Goal: Task Accomplishment & Management: Manage account settings

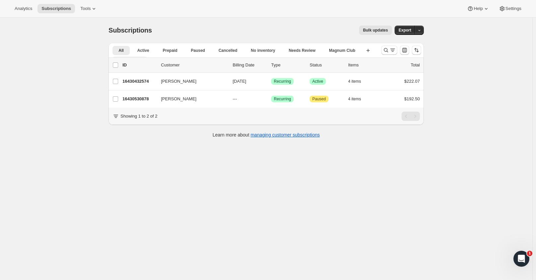
click at [145, 57] on icon "More views" at bounding box center [141, 60] width 7 height 7
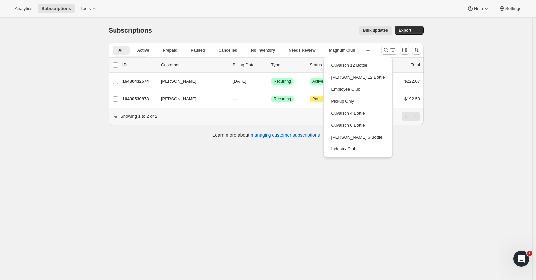
click at [145, 57] on icon "More views" at bounding box center [141, 60] width 7 height 7
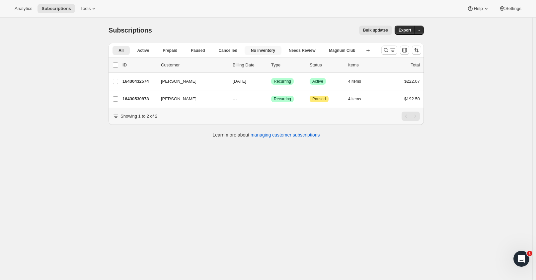
drag, startPoint x: 244, startPoint y: 54, endPoint x: 246, endPoint y: 50, distance: 3.9
click at [246, 50] on button "No inventory" at bounding box center [263, 50] width 37 height 9
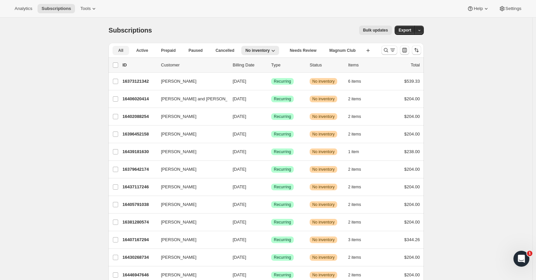
click at [120, 50] on span "All" at bounding box center [120, 50] width 5 height 5
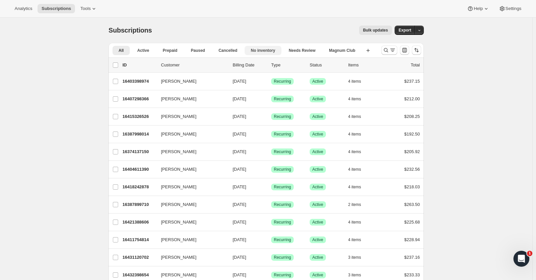
click at [251, 50] on span "No inventory" at bounding box center [263, 50] width 24 height 5
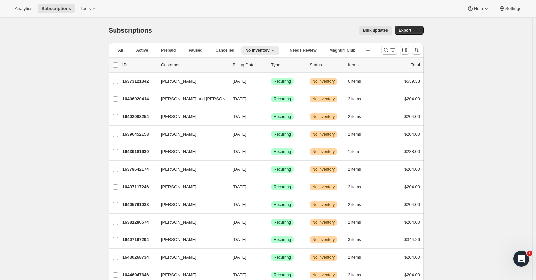
click at [112, 64] on div "list header ID Customer Billing Date Type Status Items Total" at bounding box center [266, 65] width 315 height 15
click at [115, 65] on input "0 selected" at bounding box center [115, 64] width 5 height 5
checkbox input "true"
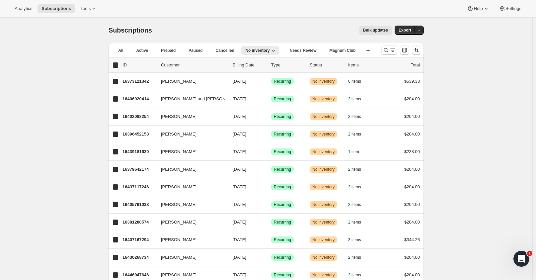
checkbox input "true"
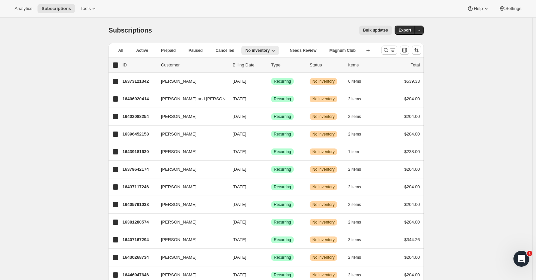
checkbox input "true"
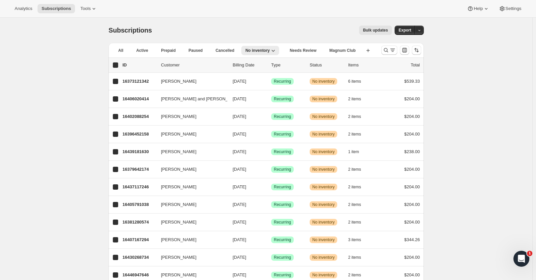
checkbox input "true"
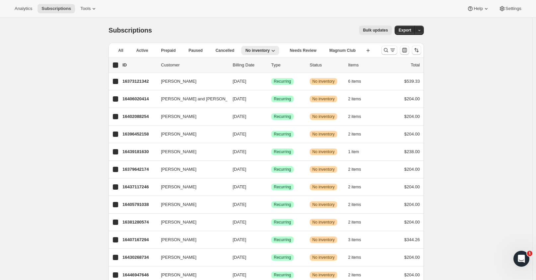
checkbox input "true"
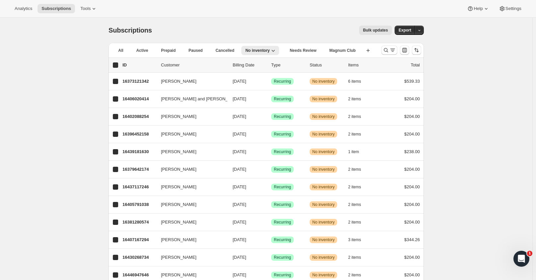
checkbox input "true"
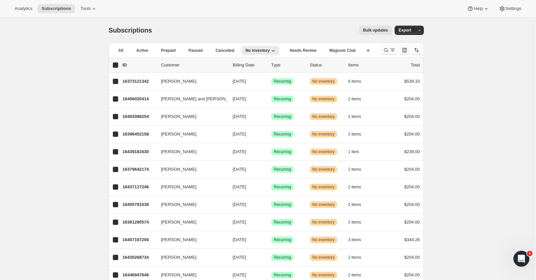
checkbox input "true"
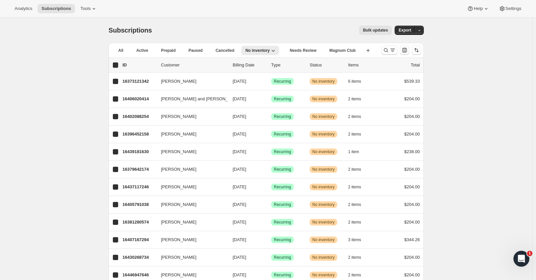
checkbox input "true"
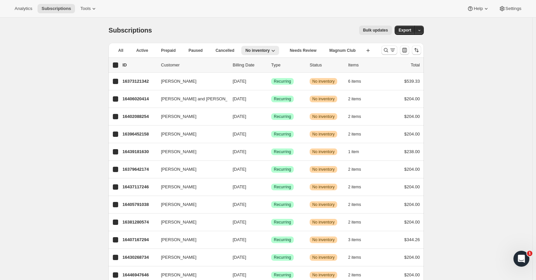
checkbox input "true"
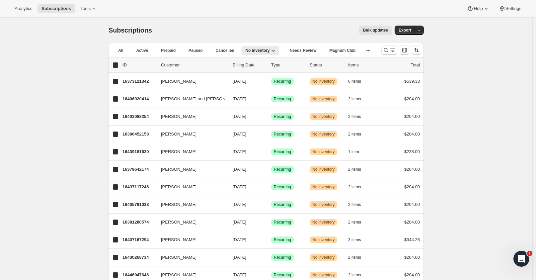
checkbox input "true"
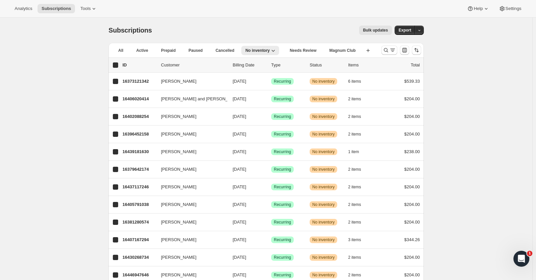
checkbox input "true"
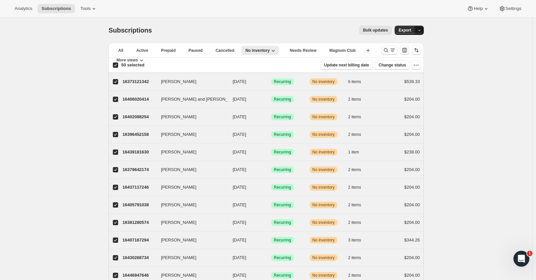
click at [419, 31] on icon "button" at bounding box center [419, 30] width 4 height 4
click at [398, 65] on span "Dunning & Failed" at bounding box center [395, 66] width 52 height 5
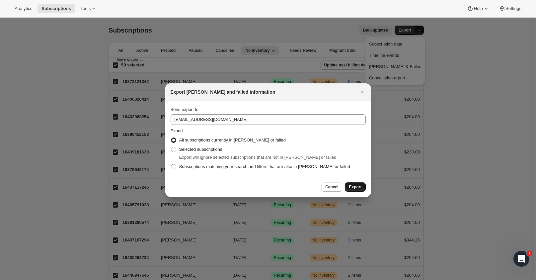
click at [353, 184] on button "Export" at bounding box center [355, 186] width 21 height 9
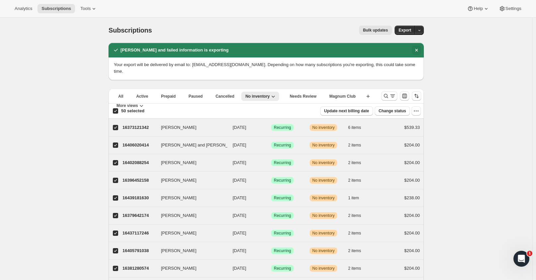
click at [416, 48] on icon "Dismiss notification" at bounding box center [416, 50] width 7 height 7
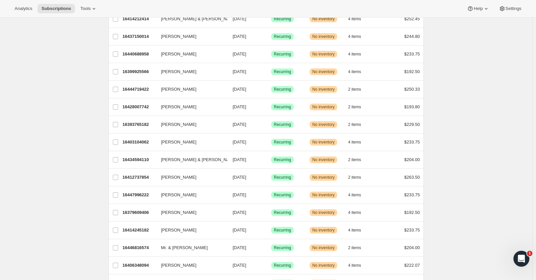
scroll to position [548, 0]
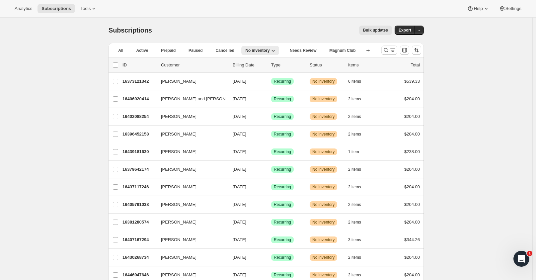
click at [180, 64] on p "Customer" at bounding box center [194, 65] width 66 height 7
click at [396, 49] on icon "Search and filter results" at bounding box center [392, 50] width 7 height 7
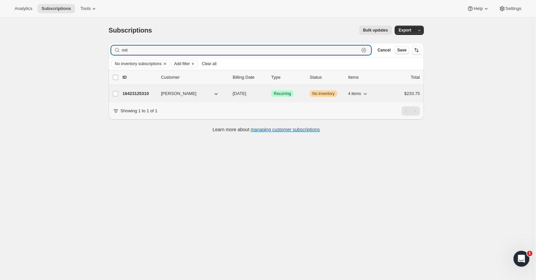
type input "ost"
click at [176, 93] on span "David Ostberg" at bounding box center [179, 93] width 36 height 7
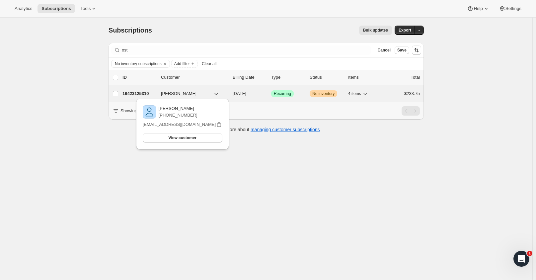
click at [134, 91] on p "16423125310" at bounding box center [138, 93] width 33 height 7
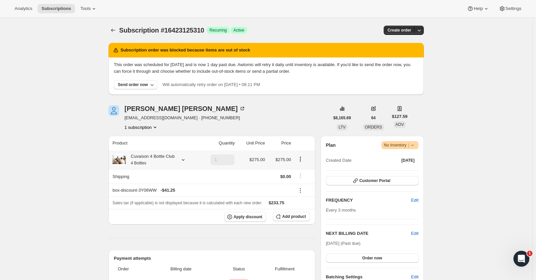
click at [152, 156] on div "Cuvaison 4 Bottle Club 4 Bottles" at bounding box center [150, 159] width 49 height 13
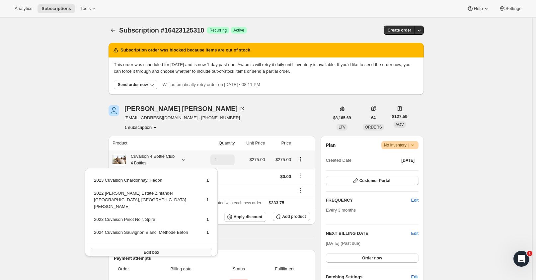
click at [161, 248] on button "Edit box" at bounding box center [151, 252] width 121 height 9
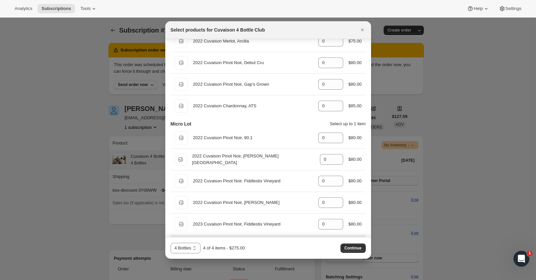
scroll to position [382, 0]
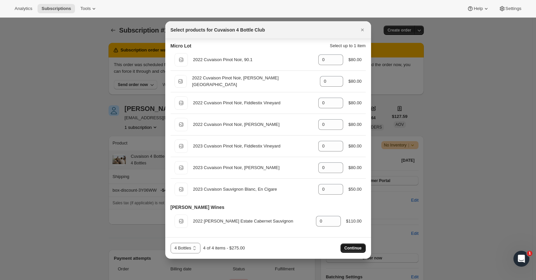
click at [354, 246] on span "Continue" at bounding box center [352, 247] width 17 height 5
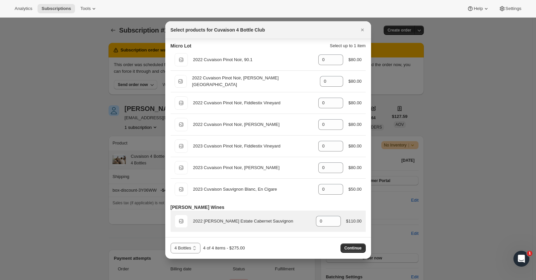
scroll to position [381, 0]
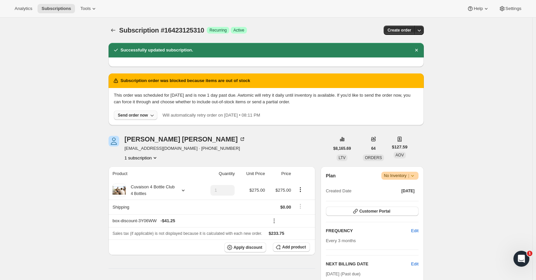
click at [134, 113] on div "Send order now" at bounding box center [133, 114] width 30 height 5
click at [145, 128] on span "Include sold-out items" at bounding box center [136, 129] width 70 height 7
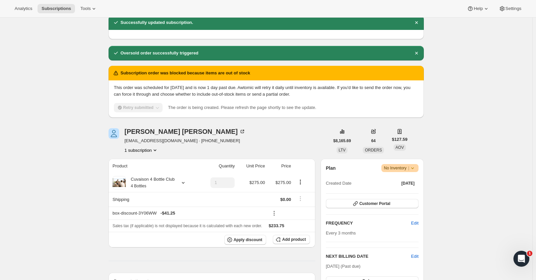
scroll to position [199, 0]
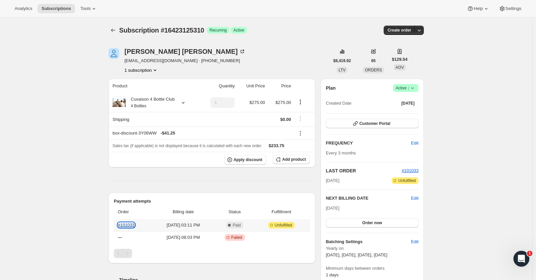
click at [129, 225] on link "#101033" at bounding box center [126, 224] width 17 height 5
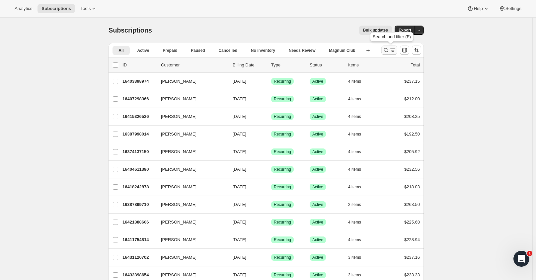
click at [389, 51] on icon "Search and filter results" at bounding box center [386, 50] width 7 height 7
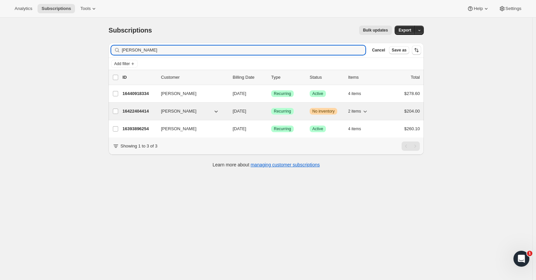
type input "marianne o"
click at [141, 111] on p "16422404414" at bounding box center [138, 111] width 33 height 7
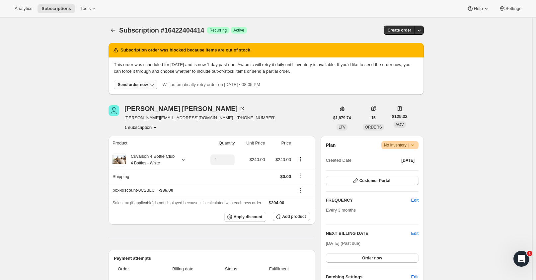
click at [139, 85] on div "Send order now" at bounding box center [133, 84] width 30 height 5
click at [123, 98] on span "Include sold-out items" at bounding box center [122, 98] width 42 height 5
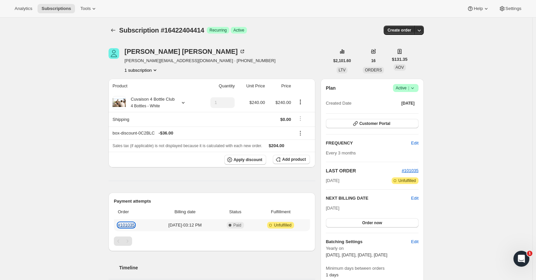
click at [129, 222] on link "#101035" at bounding box center [126, 224] width 17 height 5
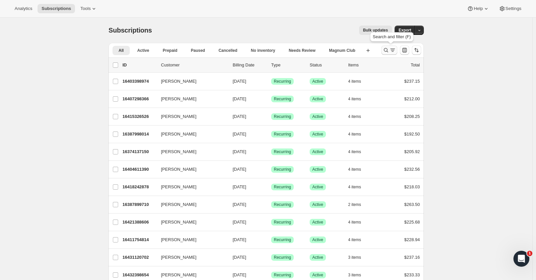
click at [389, 50] on icon "Search and filter results" at bounding box center [386, 50] width 7 height 7
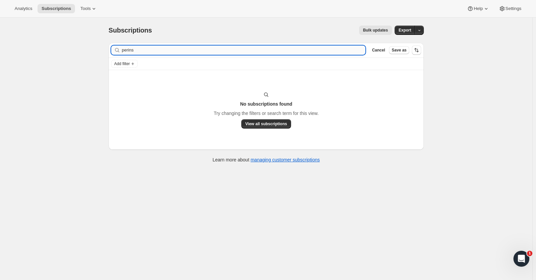
click at [145, 49] on input "perins" at bounding box center [244, 49] width 244 height 9
type input "perkins"
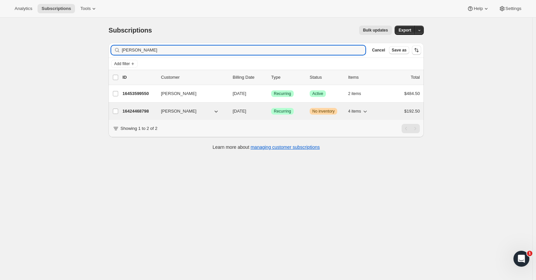
click at [141, 111] on p "16424468798" at bounding box center [138, 111] width 33 height 7
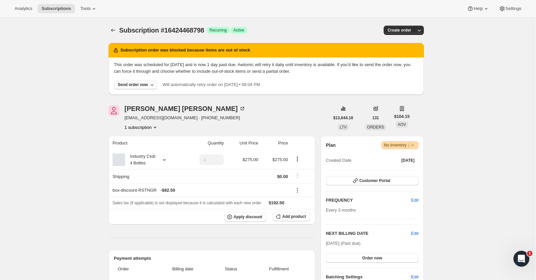
click at [139, 85] on div "Send order now" at bounding box center [133, 84] width 30 height 5
click at [135, 97] on span "Include sold-out items" at bounding box center [122, 98] width 42 height 5
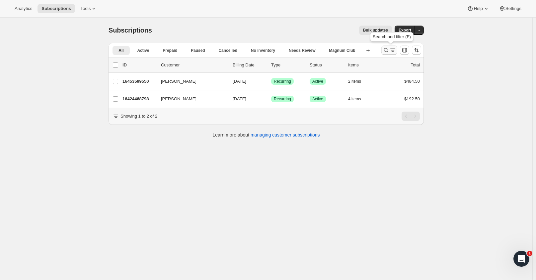
click at [388, 50] on icon "Search and filter results" at bounding box center [386, 50] width 7 height 7
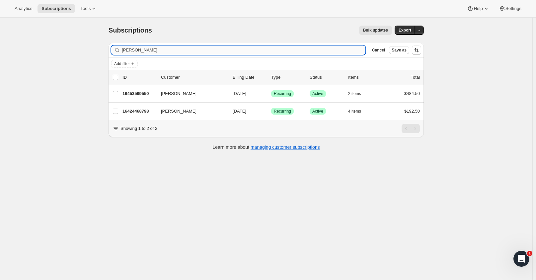
click at [133, 51] on input "[PERSON_NAME]" at bounding box center [244, 49] width 244 height 9
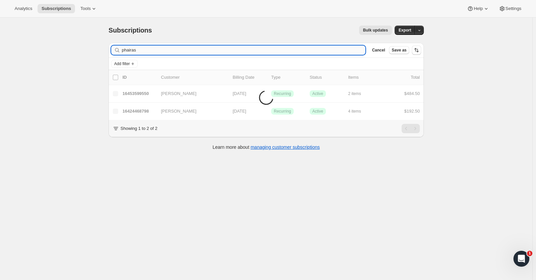
type input "phairas"
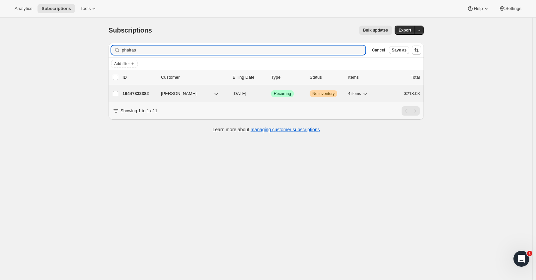
click at [147, 90] on div "16447832382 [PERSON_NAME] [DATE] Success Recurring Warning No inventory 4 items…" at bounding box center [270, 93] width 297 height 9
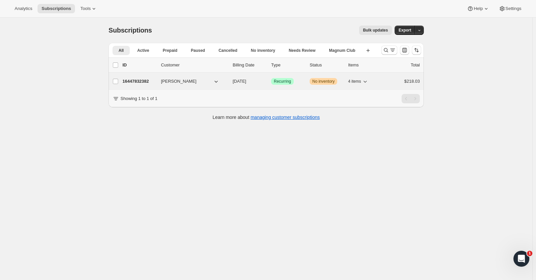
click at [132, 79] on p "16447832382" at bounding box center [138, 81] width 33 height 7
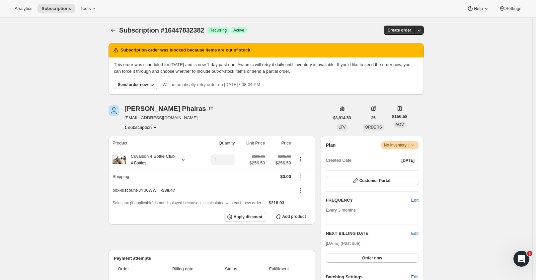
click at [146, 83] on div "Send order now" at bounding box center [133, 84] width 30 height 5
click at [149, 100] on span "Include sold-out items" at bounding box center [136, 98] width 70 height 7
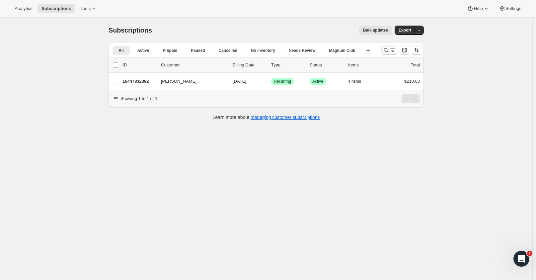
click at [393, 47] on icon "Search and filter results" at bounding box center [392, 50] width 7 height 7
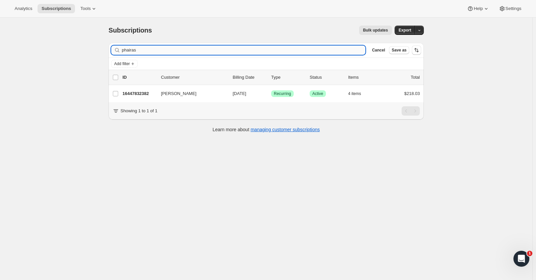
drag, startPoint x: 144, startPoint y: 50, endPoint x: 99, endPoint y: 56, distance: 45.2
click at [127, 50] on input "phairas" at bounding box center [244, 49] width 244 height 9
type input "rieh"
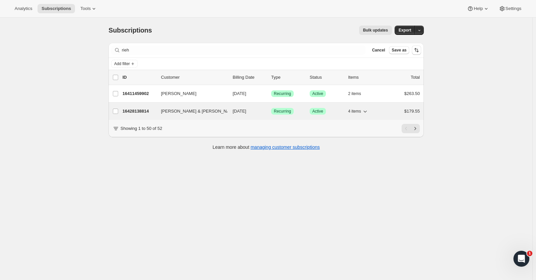
click at [139, 111] on p "16428138814" at bounding box center [138, 111] width 33 height 7
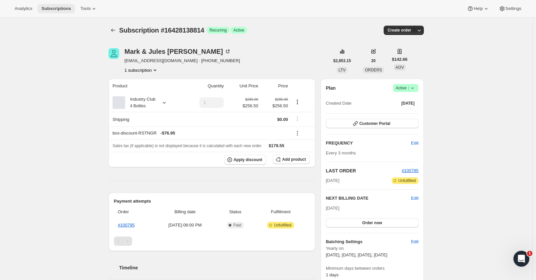
click at [53, 8] on span "Subscriptions" at bounding box center [56, 8] width 30 height 5
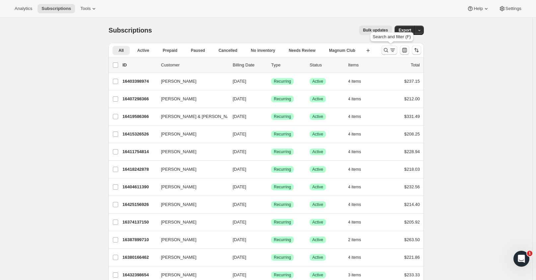
click at [386, 49] on icon "Search and filter results" at bounding box center [386, 50] width 4 height 4
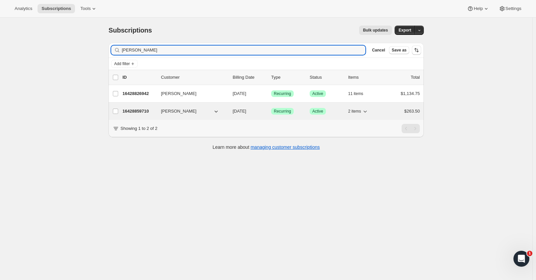
type input "david roberts"
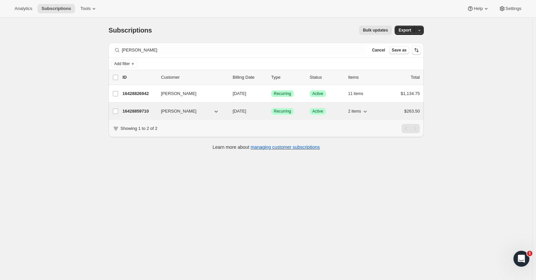
click at [139, 111] on p "16428859710" at bounding box center [138, 111] width 33 height 7
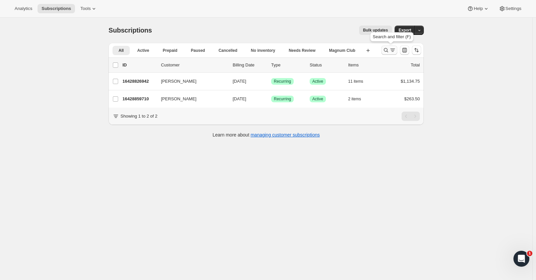
click at [389, 48] on icon "Search and filter results" at bounding box center [386, 50] width 7 height 7
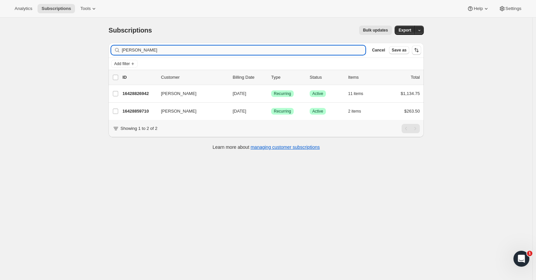
click at [170, 50] on input "david roberts" at bounding box center [244, 49] width 244 height 9
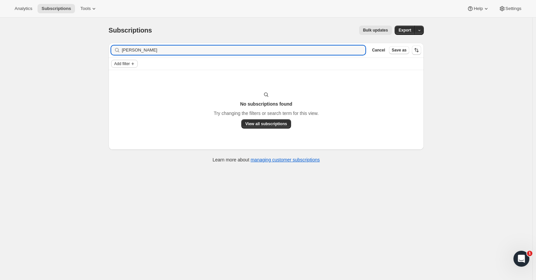
type input "mary rubio"
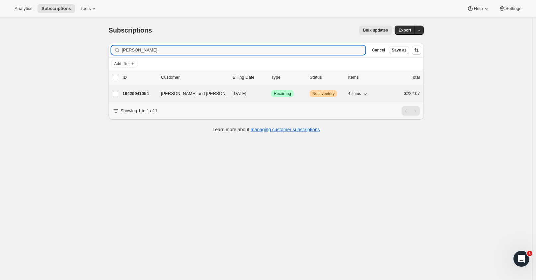
click at [137, 94] on p "16429941054" at bounding box center [138, 93] width 33 height 7
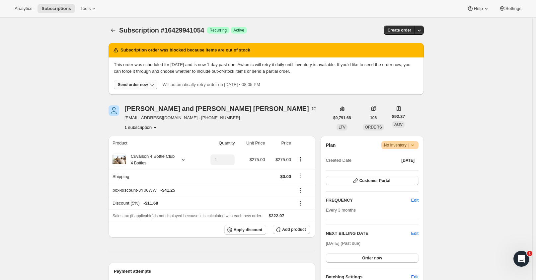
click at [133, 85] on div "Send order now" at bounding box center [133, 84] width 30 height 5
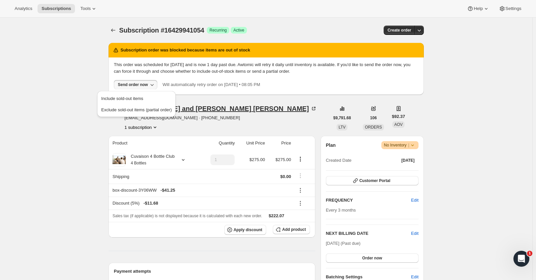
click at [128, 104] on button "Exclude sold-out items (partial order)" at bounding box center [136, 109] width 74 height 11
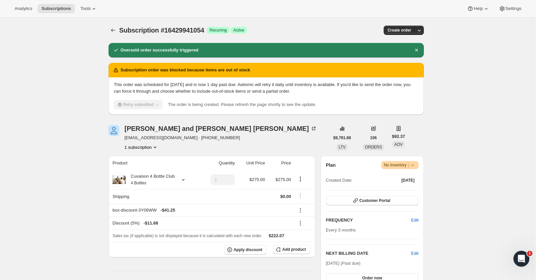
click at [142, 104] on div "Retry submitted" at bounding box center [138, 104] width 49 height 9
drag, startPoint x: 190, startPoint y: 73, endPoint x: 252, endPoint y: 62, distance: 63.3
click at [193, 71] on h2 "Subscription order was blocked because items are out of stock" at bounding box center [185, 70] width 130 height 7
click at [172, 110] on div "This order was scheduled for Sep 6, 2025 and is now 1 day past due. Awtomic wil…" at bounding box center [266, 95] width 315 height 37
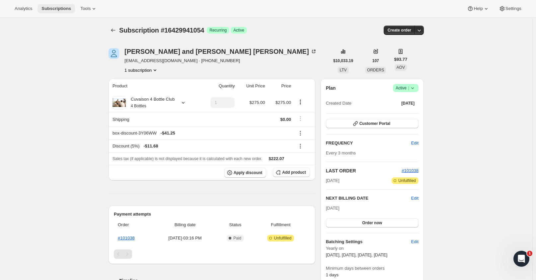
click at [56, 9] on span "Subscriptions" at bounding box center [56, 8] width 30 height 5
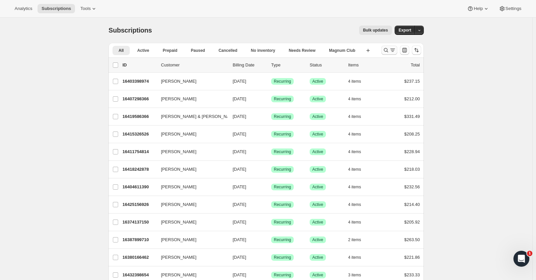
click at [391, 49] on icon "Search and filter results" at bounding box center [392, 50] width 7 height 7
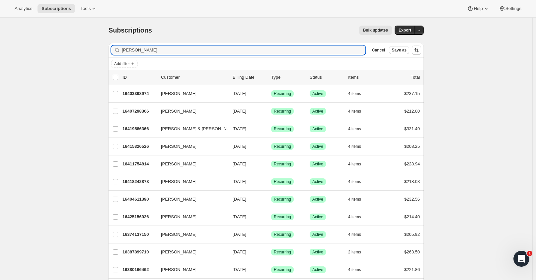
type input "shipe"
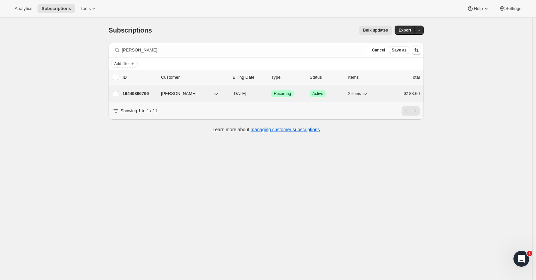
click at [133, 93] on p "16449896766" at bounding box center [138, 93] width 33 height 7
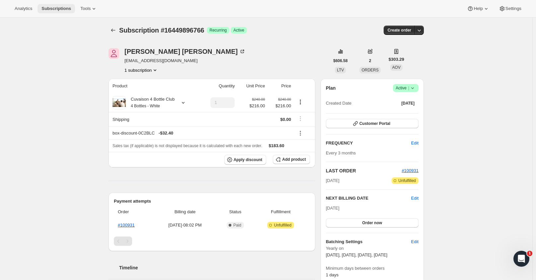
click at [58, 9] on span "Subscriptions" at bounding box center [56, 8] width 30 height 5
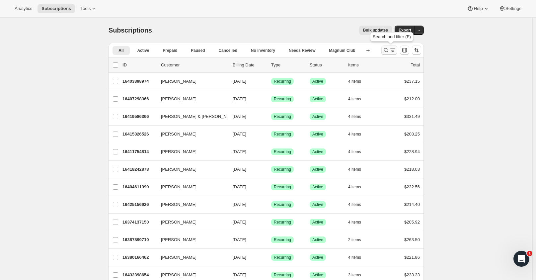
click at [388, 50] on icon "Search and filter results" at bounding box center [386, 50] width 7 height 7
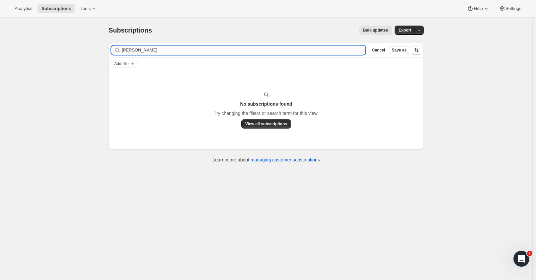
click at [163, 50] on input "kathie smith" at bounding box center [244, 49] width 244 height 9
click at [164, 54] on input "kathie smith" at bounding box center [244, 49] width 244 height 9
click at [144, 52] on input "kathie smith" at bounding box center [244, 49] width 244 height 9
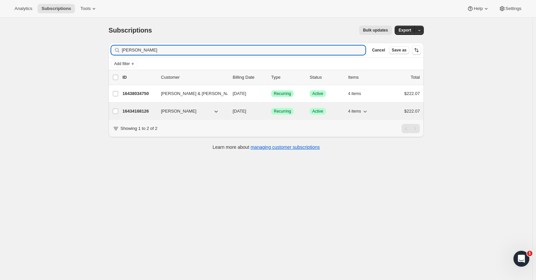
type input "kathie"
click at [137, 110] on p "16434168126" at bounding box center [138, 111] width 33 height 7
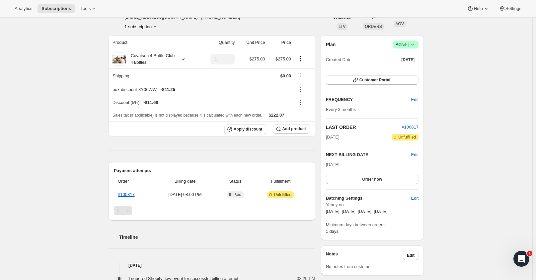
scroll to position [40, 0]
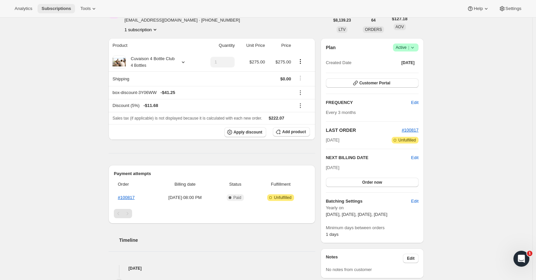
click at [58, 8] on span "Subscriptions" at bounding box center [56, 8] width 30 height 5
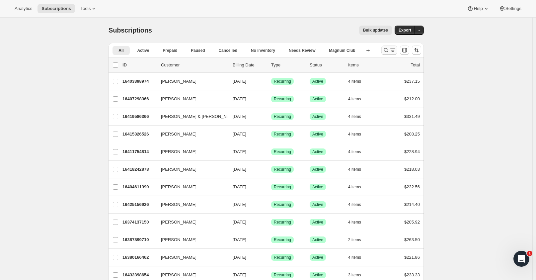
click at [394, 47] on icon "Search and filter results" at bounding box center [392, 50] width 7 height 7
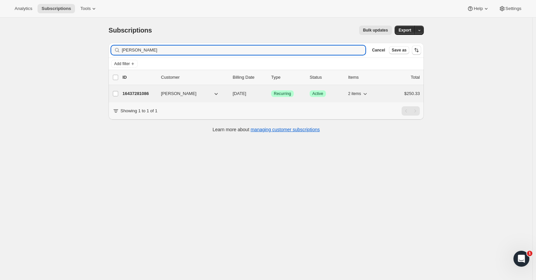
type input "lisa thomps"
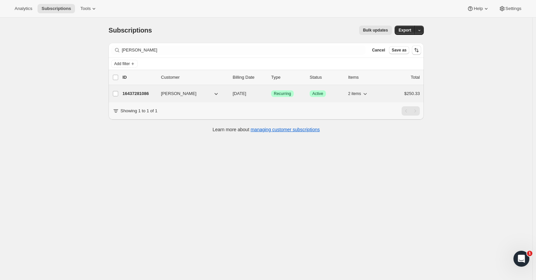
click at [138, 95] on p "16437281086" at bounding box center [138, 93] width 33 height 7
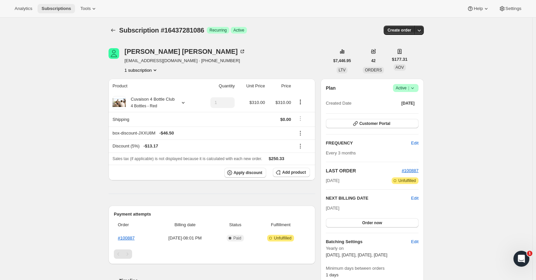
click at [55, 8] on span "Subscriptions" at bounding box center [56, 8] width 30 height 5
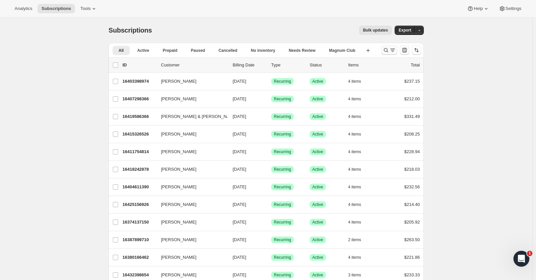
click at [391, 46] on button "Search and filter results" at bounding box center [389, 49] width 16 height 9
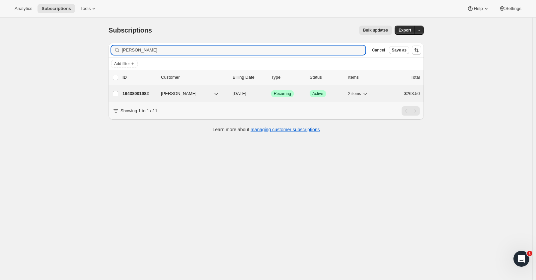
type input "lindsay todd"
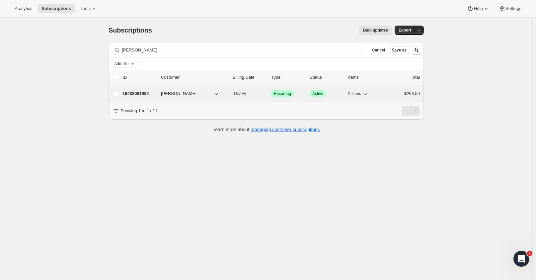
click at [142, 96] on p "16438001982" at bounding box center [138, 93] width 33 height 7
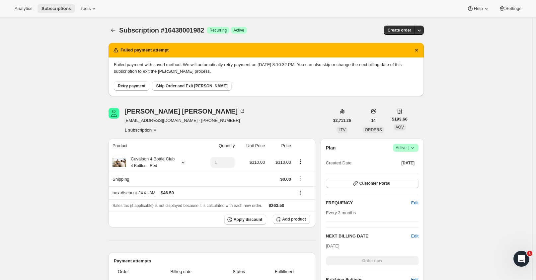
click at [52, 6] on span "Subscriptions" at bounding box center [56, 8] width 30 height 5
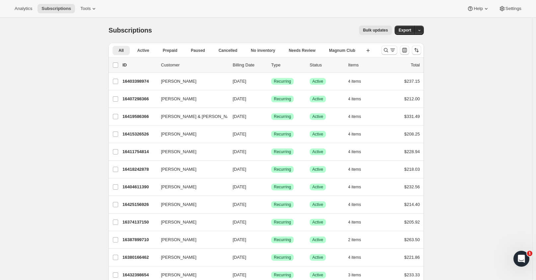
click at [370, 29] on span "Bulk updates" at bounding box center [375, 30] width 25 height 5
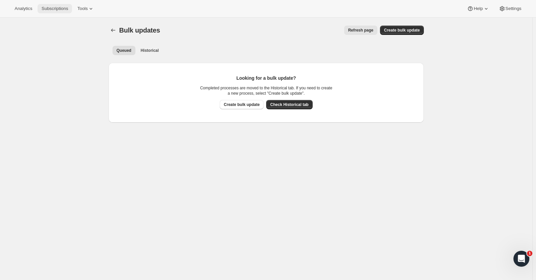
click at [45, 4] on button "Subscriptions" at bounding box center [54, 8] width 35 height 9
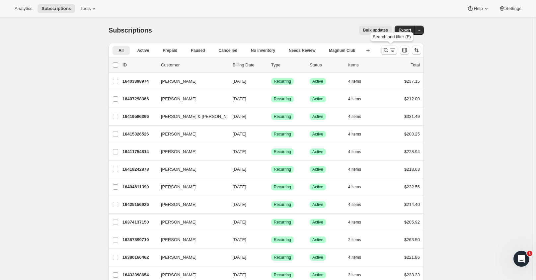
drag, startPoint x: 390, startPoint y: 46, endPoint x: 350, endPoint y: 78, distance: 51.0
click at [389, 47] on button "Search and filter results" at bounding box center [389, 49] width 16 height 9
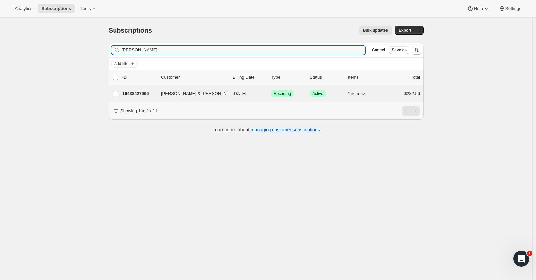
type input "john townse"
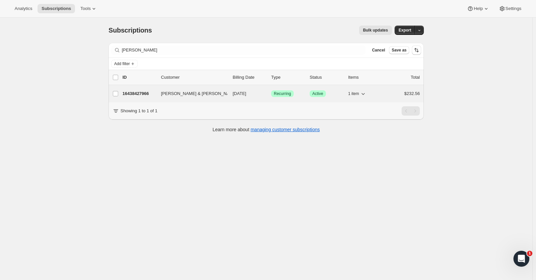
click at [132, 91] on p "16438427966" at bounding box center [138, 93] width 33 height 7
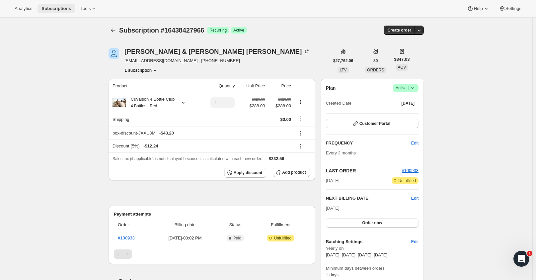
click at [57, 9] on span "Subscriptions" at bounding box center [56, 8] width 30 height 5
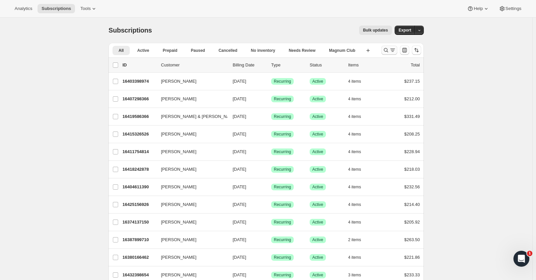
click at [385, 49] on icon "Search and filter results" at bounding box center [386, 50] width 7 height 7
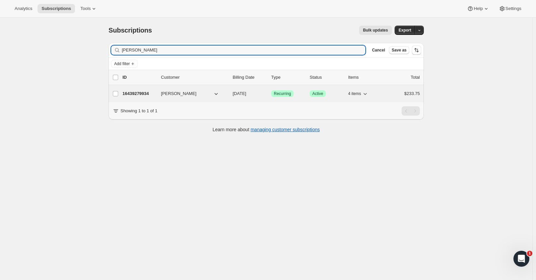
type input "jamie twardy"
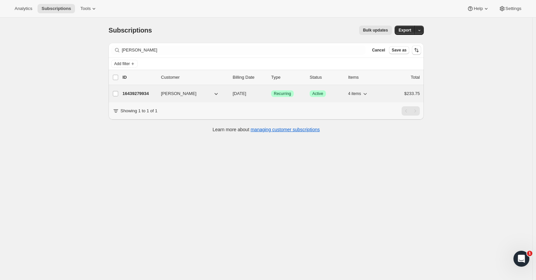
click at [142, 94] on p "16439279934" at bounding box center [138, 93] width 33 height 7
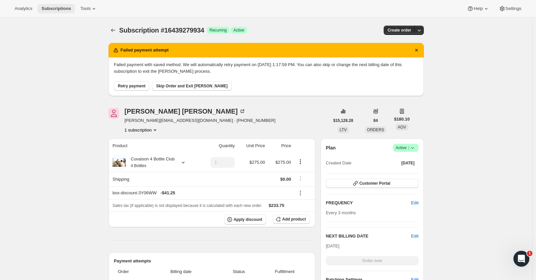
click at [51, 8] on span "Subscriptions" at bounding box center [56, 8] width 30 height 5
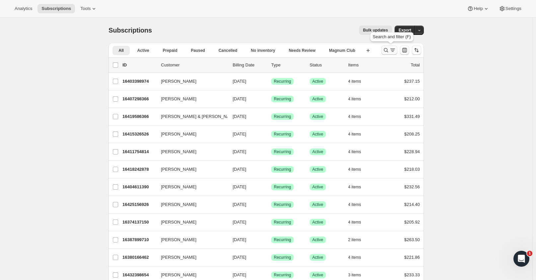
click at [391, 49] on icon "Search and filter results" at bounding box center [392, 50] width 7 height 7
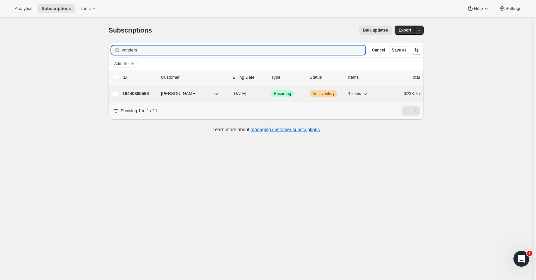
type input "vonders"
click at [141, 92] on p "16440885566" at bounding box center [138, 93] width 33 height 7
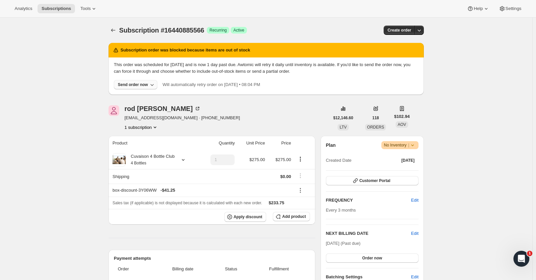
click at [151, 84] on icon "button" at bounding box center [152, 84] width 7 height 7
click at [139, 96] on span "Include sold-out items" at bounding box center [122, 98] width 42 height 5
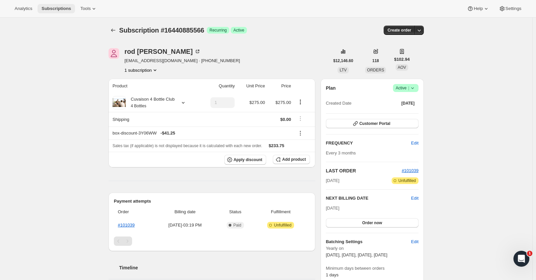
click at [51, 9] on span "Subscriptions" at bounding box center [56, 8] width 30 height 5
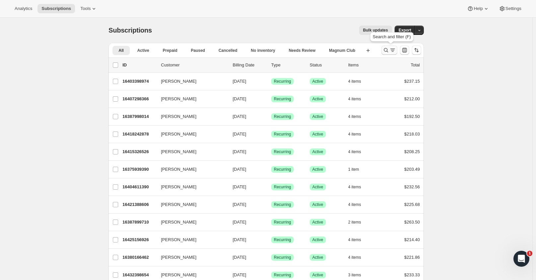
click at [389, 50] on icon "Search and filter results" at bounding box center [386, 50] width 7 height 7
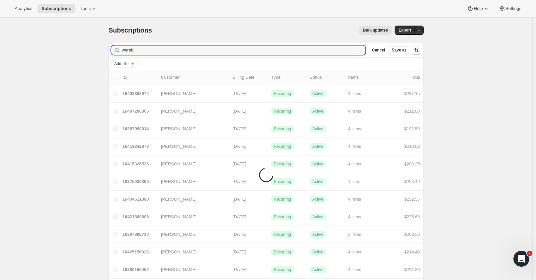
type input "wereb"
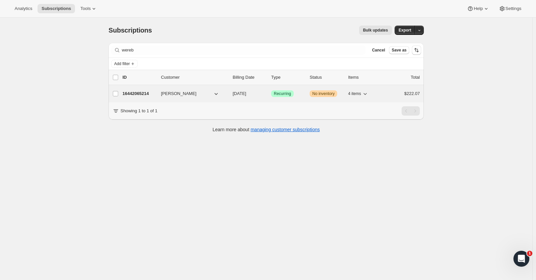
click at [144, 95] on p "16442065214" at bounding box center [138, 93] width 33 height 7
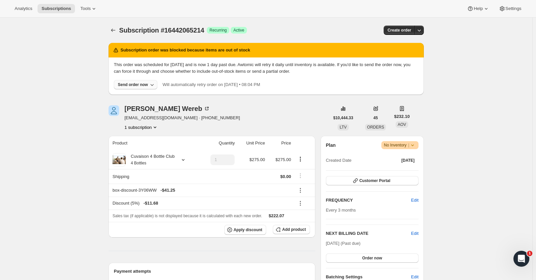
click at [151, 84] on icon "button" at bounding box center [152, 84] width 7 height 7
click at [133, 100] on span "Include sold-out items" at bounding box center [122, 98] width 42 height 5
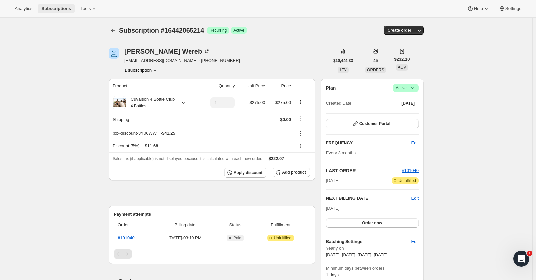
click at [49, 9] on span "Subscriptions" at bounding box center [56, 8] width 30 height 5
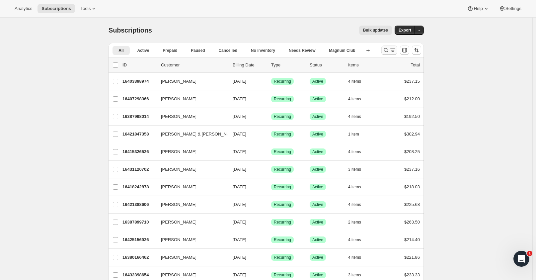
click at [389, 51] on icon "Search and filter results" at bounding box center [386, 50] width 7 height 7
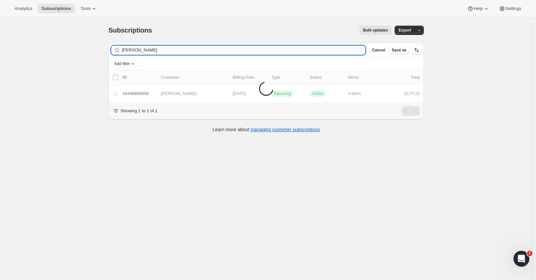
type input "witczak"
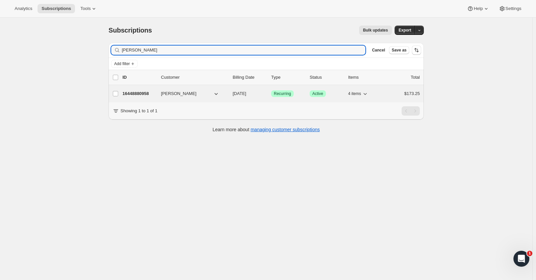
click at [142, 91] on p "16448880958" at bounding box center [138, 93] width 33 height 7
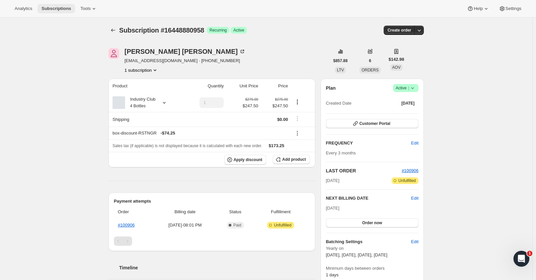
click at [56, 7] on span "Subscriptions" at bounding box center [56, 8] width 30 height 5
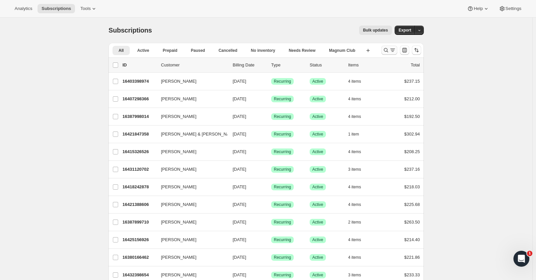
click at [389, 49] on icon "Search and filter results" at bounding box center [386, 50] width 7 height 7
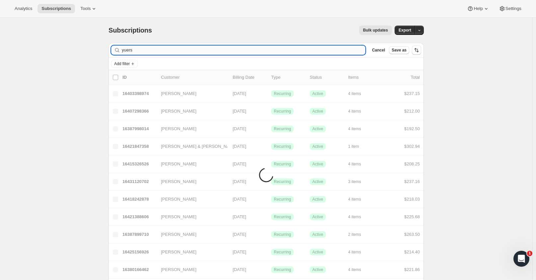
type input "yuers"
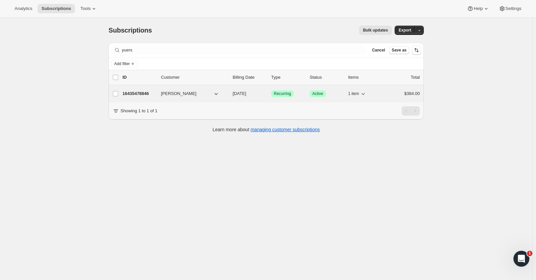
click at [134, 89] on div "16435478846 Chuck Stornetta 10/31/2025 Success Recurring Success Active 1 item …" at bounding box center [270, 93] width 297 height 9
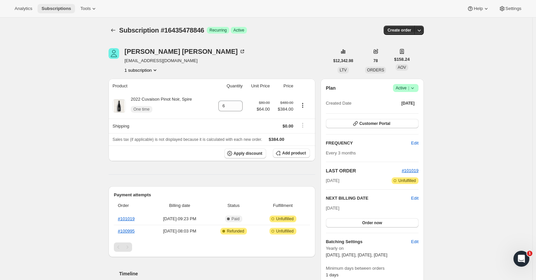
click at [57, 10] on span "Subscriptions" at bounding box center [56, 8] width 30 height 5
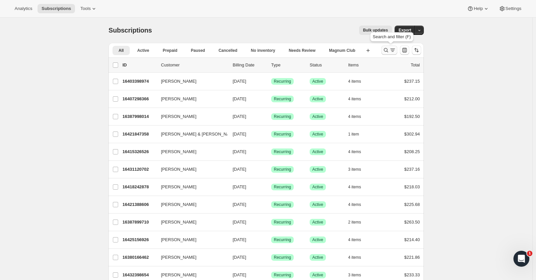
click at [388, 50] on icon "Search and filter results" at bounding box center [386, 50] width 7 height 7
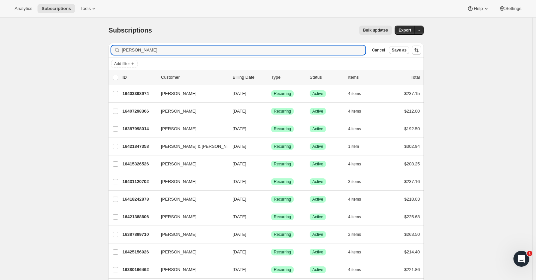
type input "barstad"
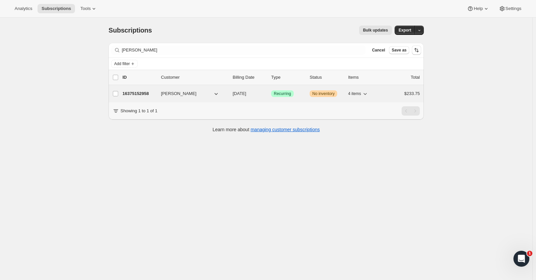
click at [140, 92] on p "16375152958" at bounding box center [138, 93] width 33 height 7
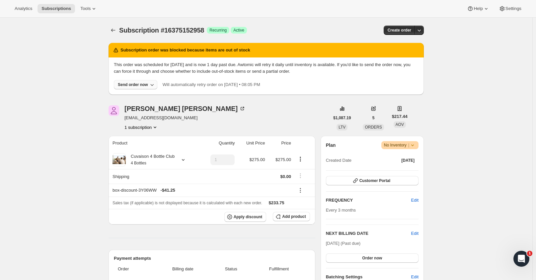
click at [153, 86] on icon "button" at bounding box center [152, 84] width 7 height 7
click at [127, 99] on span "Include sold-out items" at bounding box center [122, 98] width 42 height 5
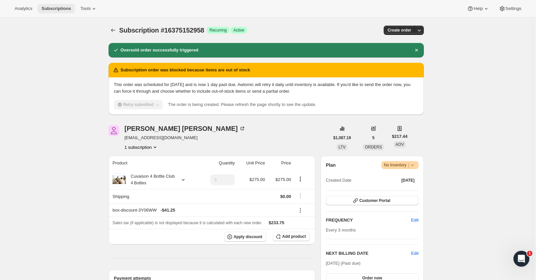
click at [51, 8] on span "Subscriptions" at bounding box center [56, 8] width 30 height 5
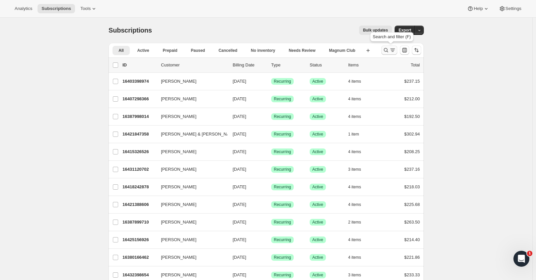
click at [389, 48] on icon "Search and filter results" at bounding box center [386, 50] width 7 height 7
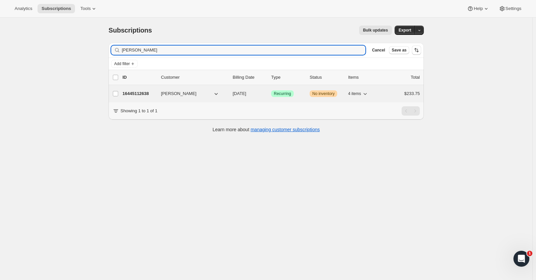
type input "berard"
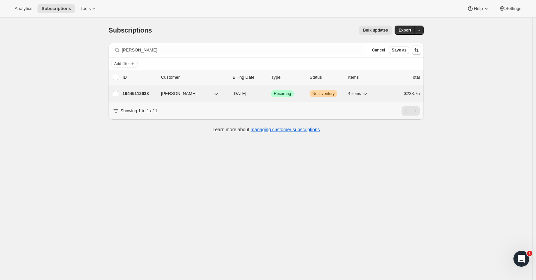
click at [145, 91] on p "16445112638" at bounding box center [138, 93] width 33 height 7
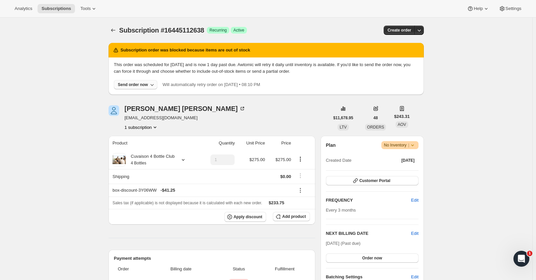
click at [151, 84] on icon "button" at bounding box center [152, 84] width 7 height 7
click at [129, 98] on span "Include sold-out items" at bounding box center [122, 98] width 42 height 5
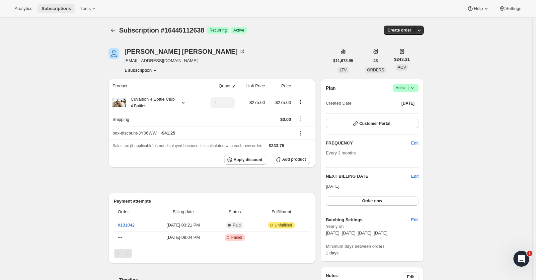
click at [62, 10] on span "Subscriptions" at bounding box center [56, 8] width 30 height 5
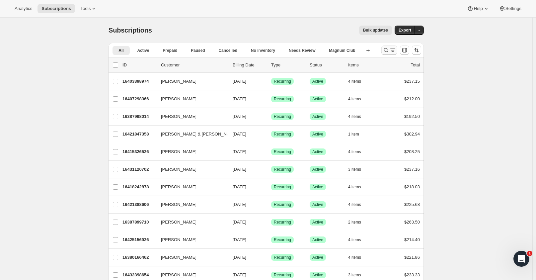
click at [389, 50] on icon "Search and filter results" at bounding box center [386, 50] width 7 height 7
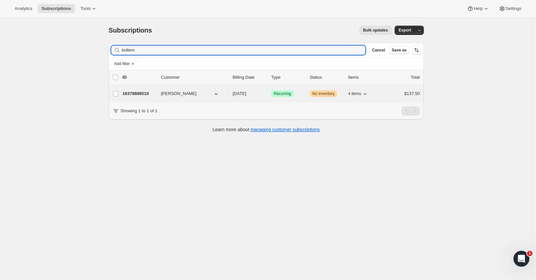
type input "bultem"
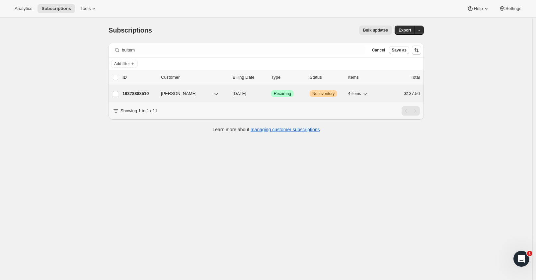
click at [140, 91] on p "16378888510" at bounding box center [138, 93] width 33 height 7
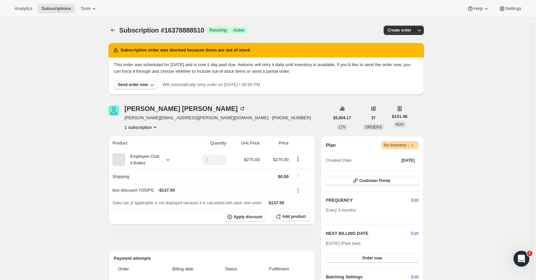
click at [154, 83] on icon "button" at bounding box center [152, 84] width 7 height 7
click at [138, 100] on span "Include sold-out items" at bounding box center [122, 98] width 42 height 5
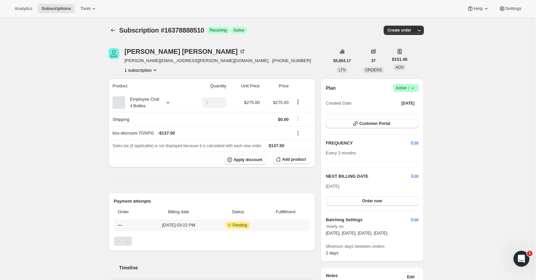
click at [247, 225] on span "Pending" at bounding box center [240, 224] width 15 height 5
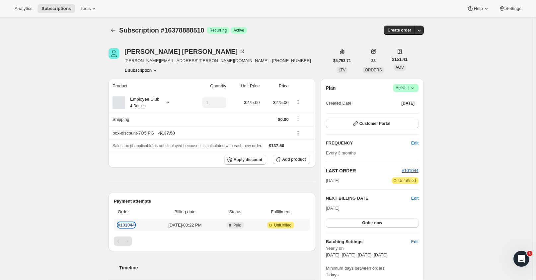
click at [129, 224] on link "#101044" at bounding box center [126, 224] width 17 height 5
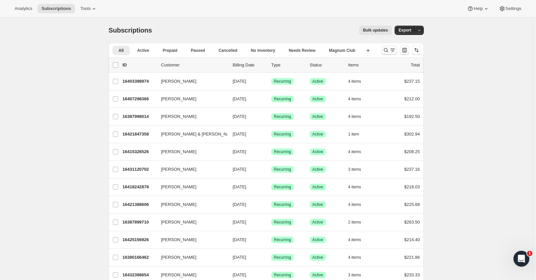
drag, startPoint x: 392, startPoint y: 51, endPoint x: 250, endPoint y: 78, distance: 144.9
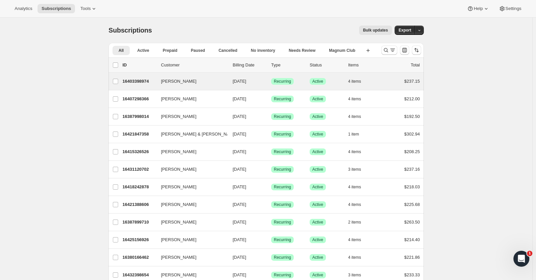
click at [391, 51] on icon "Search and filter results" at bounding box center [392, 50] width 7 height 7
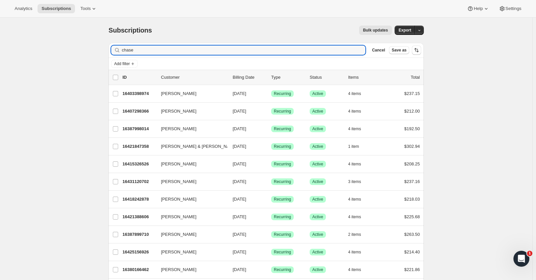
type input "chase"
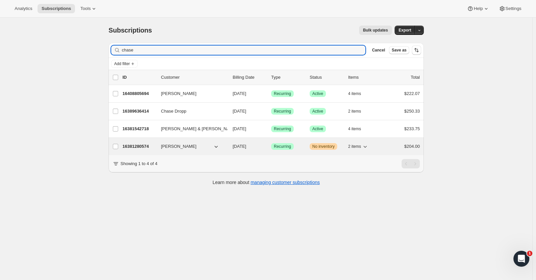
click at [134, 145] on p "16381280574" at bounding box center [138, 146] width 33 height 7
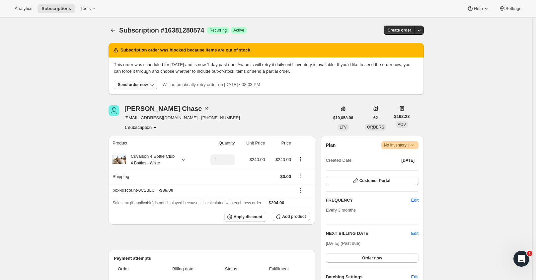
click at [151, 84] on icon "button" at bounding box center [152, 84] width 7 height 7
click at [127, 99] on span "Include sold-out items" at bounding box center [122, 98] width 42 height 5
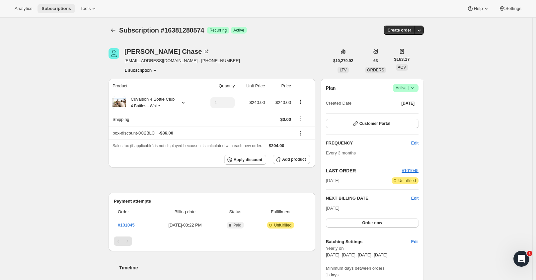
click at [55, 10] on span "Subscriptions" at bounding box center [56, 8] width 30 height 5
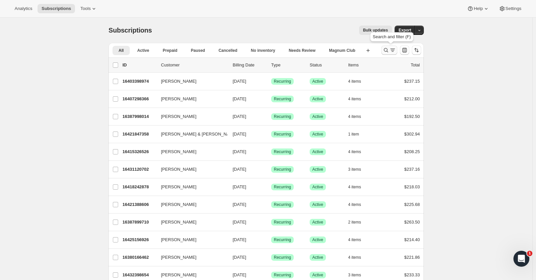
click at [389, 51] on icon "Search and filter results" at bounding box center [386, 50] width 7 height 7
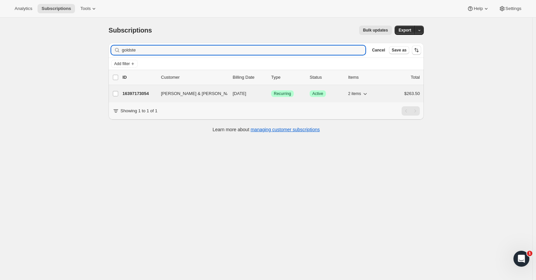
type input "goldste"
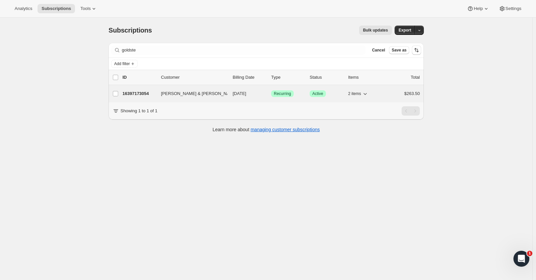
click at [136, 92] on p "16397173054" at bounding box center [138, 93] width 33 height 7
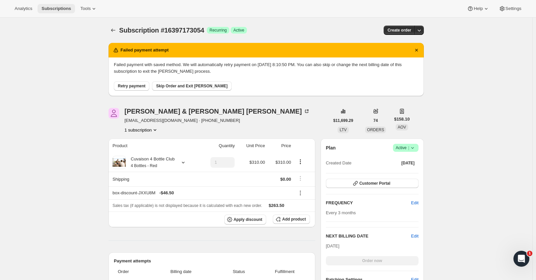
click at [60, 10] on span "Subscriptions" at bounding box center [56, 8] width 30 height 5
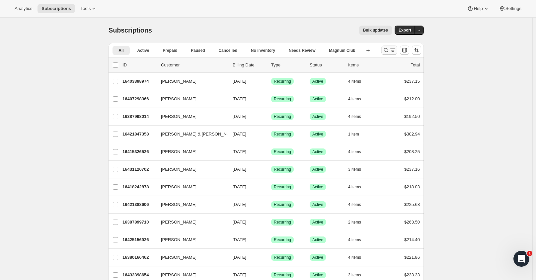
click at [394, 48] on icon "Search and filter results" at bounding box center [392, 50] width 7 height 7
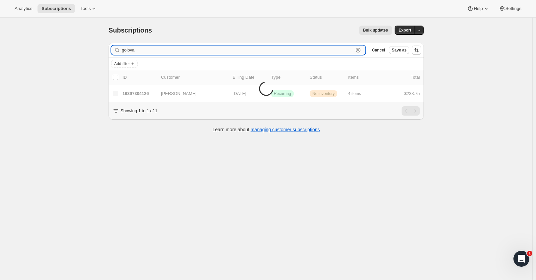
type input "golova"
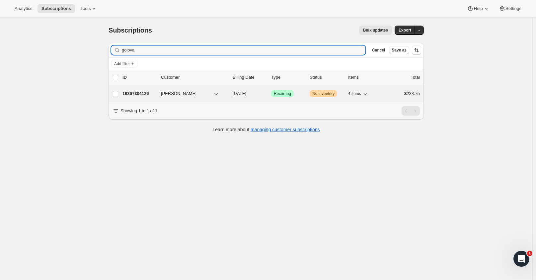
click at [140, 98] on div "16397304126 Marianna Golovan 09/09/2025 Success Recurring Warning No inventory …" at bounding box center [270, 93] width 297 height 9
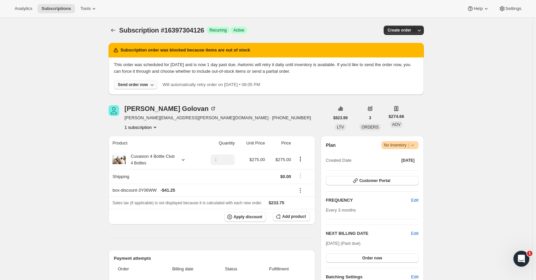
click at [145, 81] on button "Send order now" at bounding box center [135, 84] width 43 height 9
click at [142, 95] on button "Include sold-out items" at bounding box center [136, 98] width 74 height 11
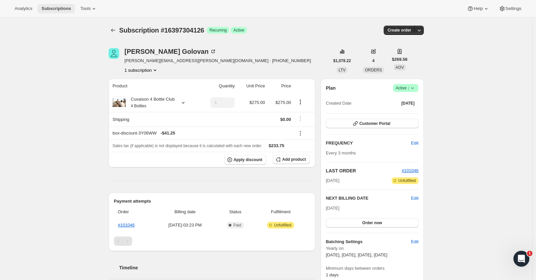
click at [50, 7] on span "Subscriptions" at bounding box center [56, 8] width 30 height 5
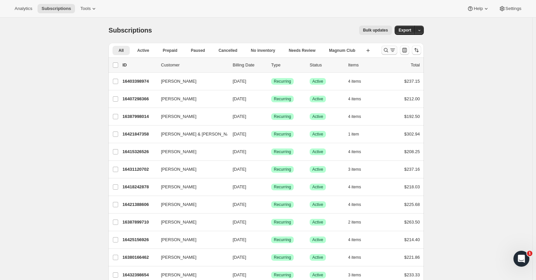
click at [389, 49] on icon "Search and filter results" at bounding box center [386, 50] width 7 height 7
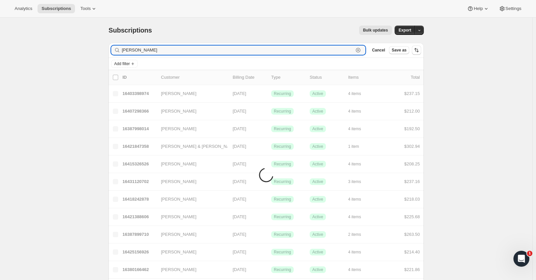
type input "[PERSON_NAME]"
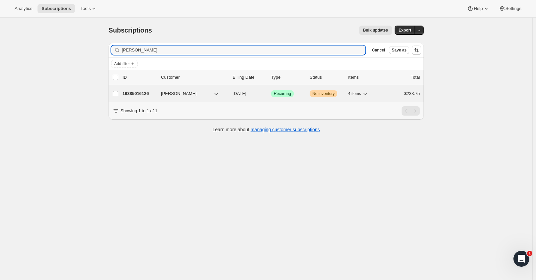
click at [143, 89] on div "[PERSON_NAME] 16385016126 [PERSON_NAME] [DATE] Success Recurring Warning No inv…" at bounding box center [266, 93] width 315 height 17
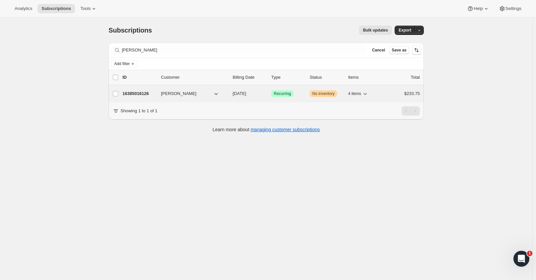
click at [143, 94] on p "16385016126" at bounding box center [138, 93] width 33 height 7
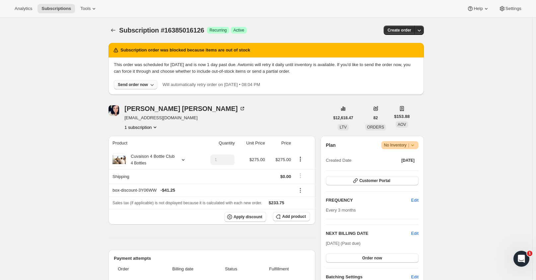
click at [151, 83] on icon "button" at bounding box center [152, 84] width 7 height 7
click at [142, 96] on span "Include sold-out items" at bounding box center [122, 98] width 42 height 5
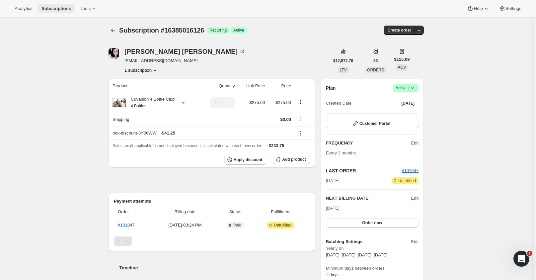
click at [66, 6] on span "Subscriptions" at bounding box center [56, 8] width 30 height 5
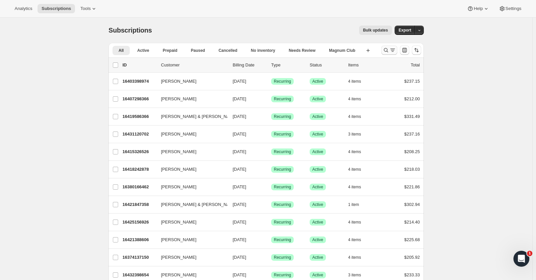
click at [388, 47] on icon "Search and filter results" at bounding box center [386, 50] width 7 height 7
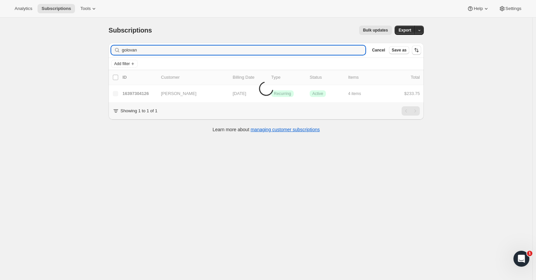
type input "golovan"
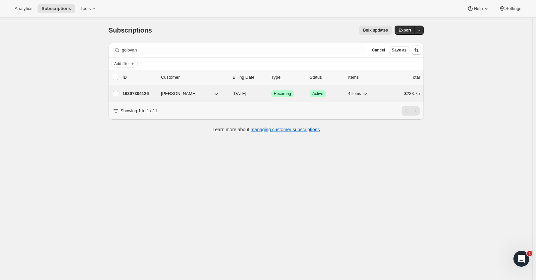
click at [133, 94] on p "16397304126" at bounding box center [138, 93] width 33 height 7
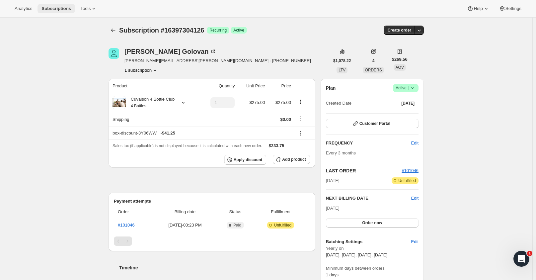
click at [43, 5] on button "Subscriptions" at bounding box center [55, 8] width 37 height 9
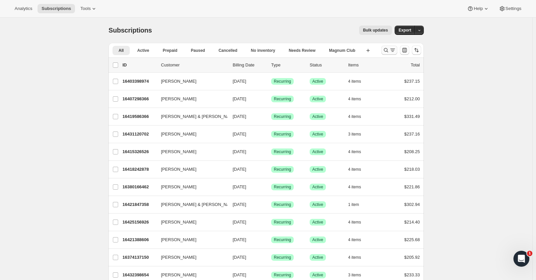
click at [387, 50] on icon "Search and filter results" at bounding box center [386, 50] width 7 height 7
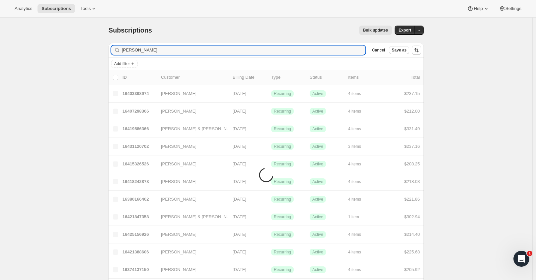
type input "[PERSON_NAME]"
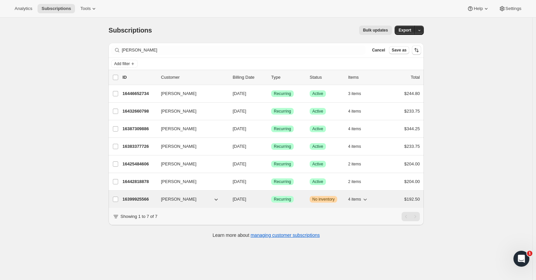
click at [134, 199] on p "16399925566" at bounding box center [138, 199] width 33 height 7
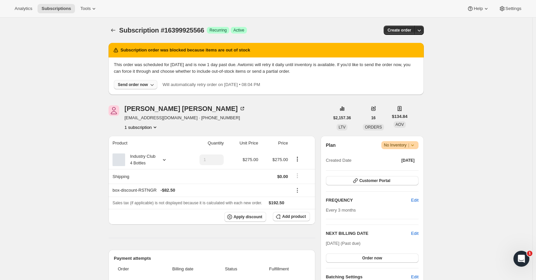
click at [152, 83] on icon "button" at bounding box center [152, 84] width 7 height 7
click at [130, 100] on span "Include sold-out items" at bounding box center [122, 98] width 42 height 5
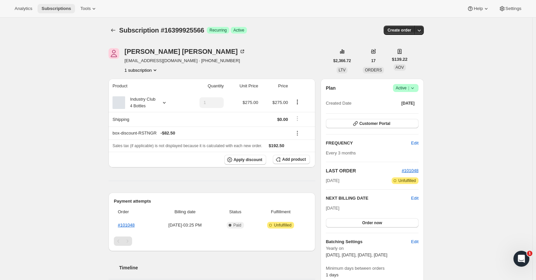
click at [53, 9] on span "Subscriptions" at bounding box center [56, 8] width 30 height 5
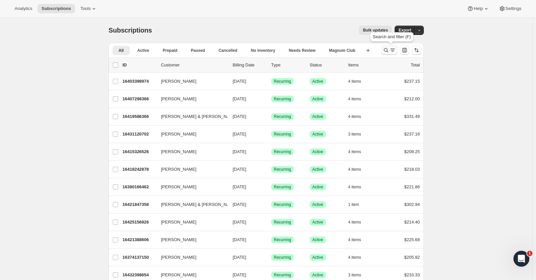
click at [386, 50] on icon "Search and filter results" at bounding box center [386, 50] width 4 height 4
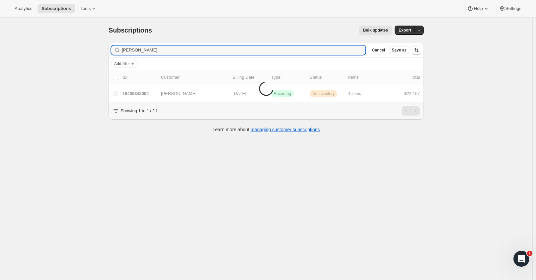
type input "[PERSON_NAME]"
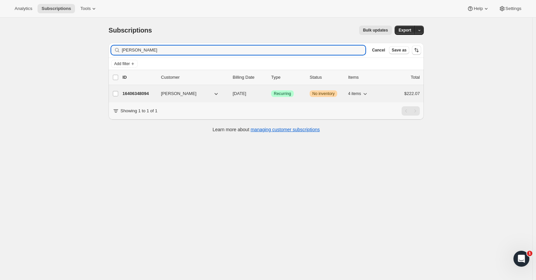
click at [138, 95] on p "16406348094" at bounding box center [138, 93] width 33 height 7
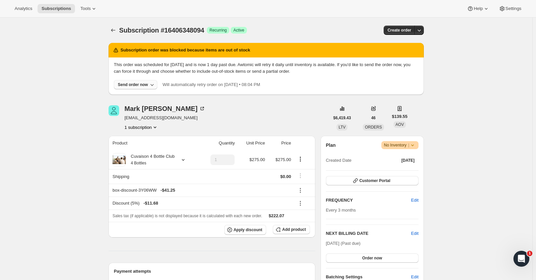
click at [153, 82] on icon "button" at bounding box center [152, 84] width 7 height 7
drag, startPoint x: 139, startPoint y: 98, endPoint x: 220, endPoint y: 72, distance: 85.4
click at [138, 98] on span "Include sold-out items" at bounding box center [122, 98] width 42 height 5
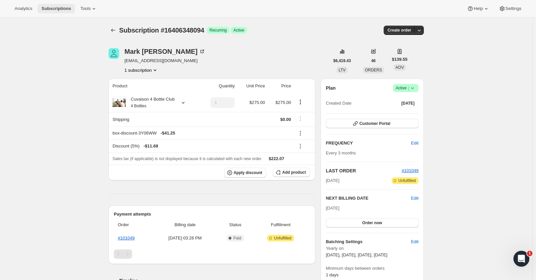
click at [49, 6] on span "Subscriptions" at bounding box center [56, 8] width 30 height 5
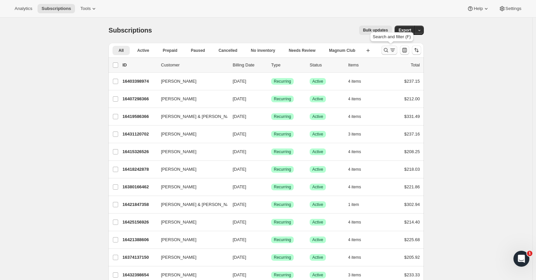
click at [389, 48] on icon "Search and filter results" at bounding box center [386, 50] width 7 height 7
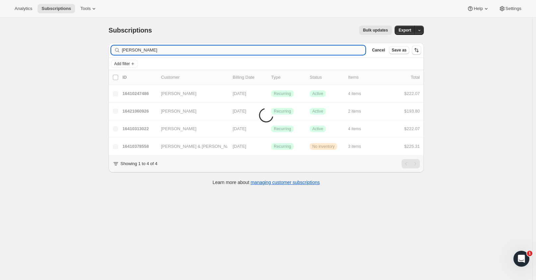
type input "langston"
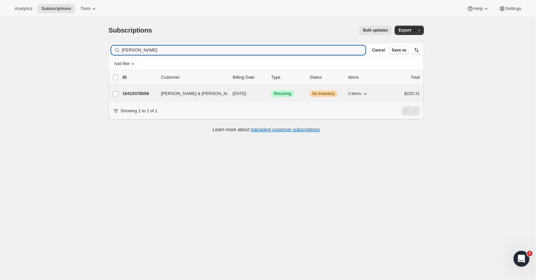
click at [144, 92] on p "16410378558" at bounding box center [138, 93] width 33 height 7
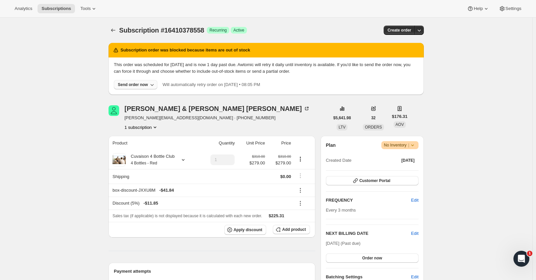
click at [154, 85] on icon "button" at bounding box center [152, 84] width 7 height 7
click at [135, 100] on span "Include sold-out items" at bounding box center [122, 98] width 42 height 5
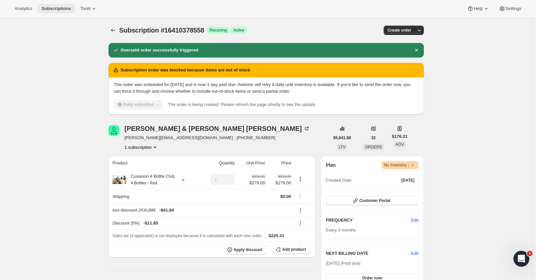
click at [55, 5] on button "Subscriptions" at bounding box center [55, 8] width 37 height 9
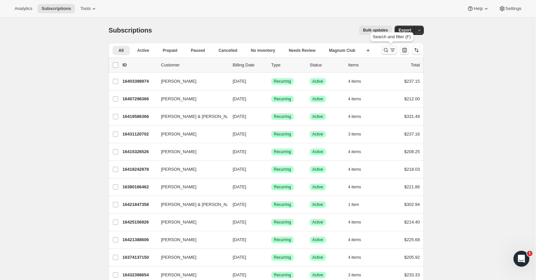
click at [390, 47] on button "Search and filter results" at bounding box center [389, 49] width 16 height 9
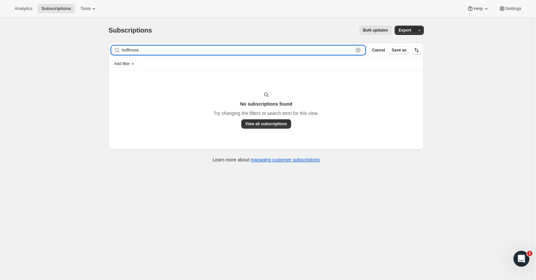
click at [145, 51] on input "hoffmore" at bounding box center [238, 49] width 232 height 9
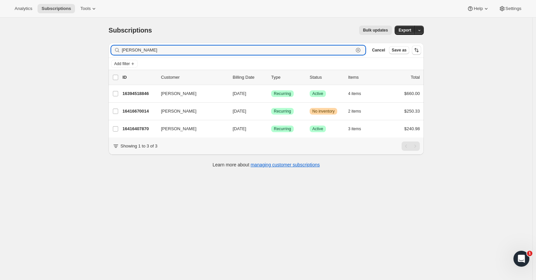
type input "mcguinness"
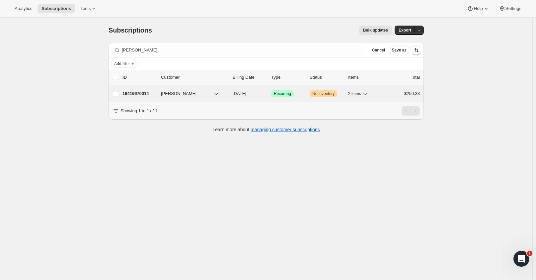
click at [140, 90] on p "16416670014" at bounding box center [138, 93] width 33 height 7
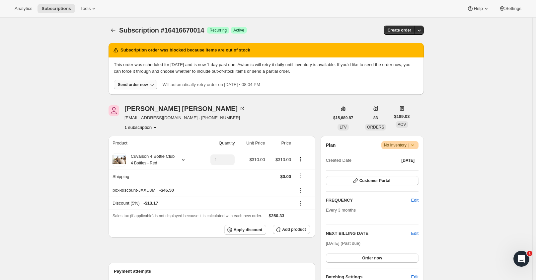
click at [153, 84] on icon "button" at bounding box center [152, 84] width 7 height 7
click at [125, 96] on span "Include sold-out items" at bounding box center [122, 98] width 42 height 5
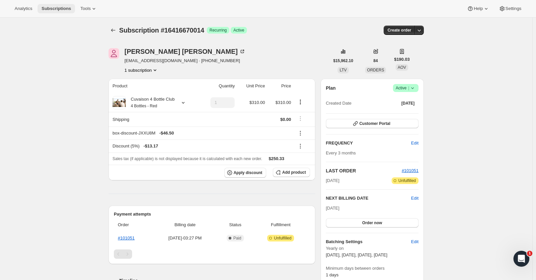
click at [54, 9] on span "Subscriptions" at bounding box center [56, 8] width 30 height 5
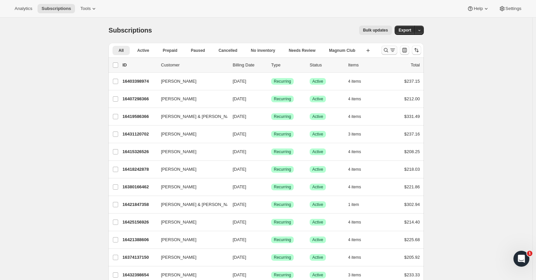
click at [389, 50] on icon "Search and filter results" at bounding box center [386, 50] width 7 height 7
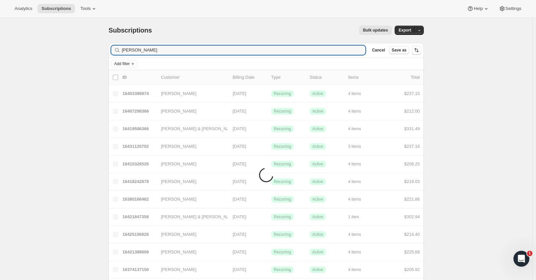
type input "moody"
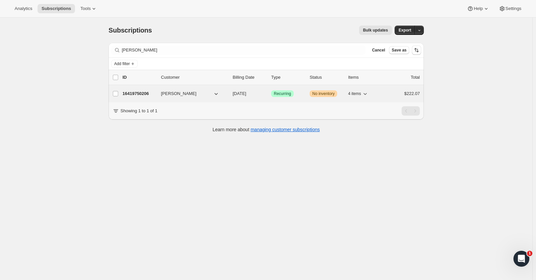
click at [141, 95] on p "16419750206" at bounding box center [138, 93] width 33 height 7
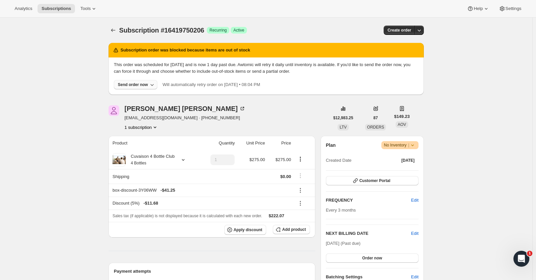
click at [152, 85] on icon "button" at bounding box center [152, 84] width 7 height 7
click at [131, 101] on span "Include sold-out items" at bounding box center [122, 98] width 42 height 5
